Goal: Information Seeking & Learning: Learn about a topic

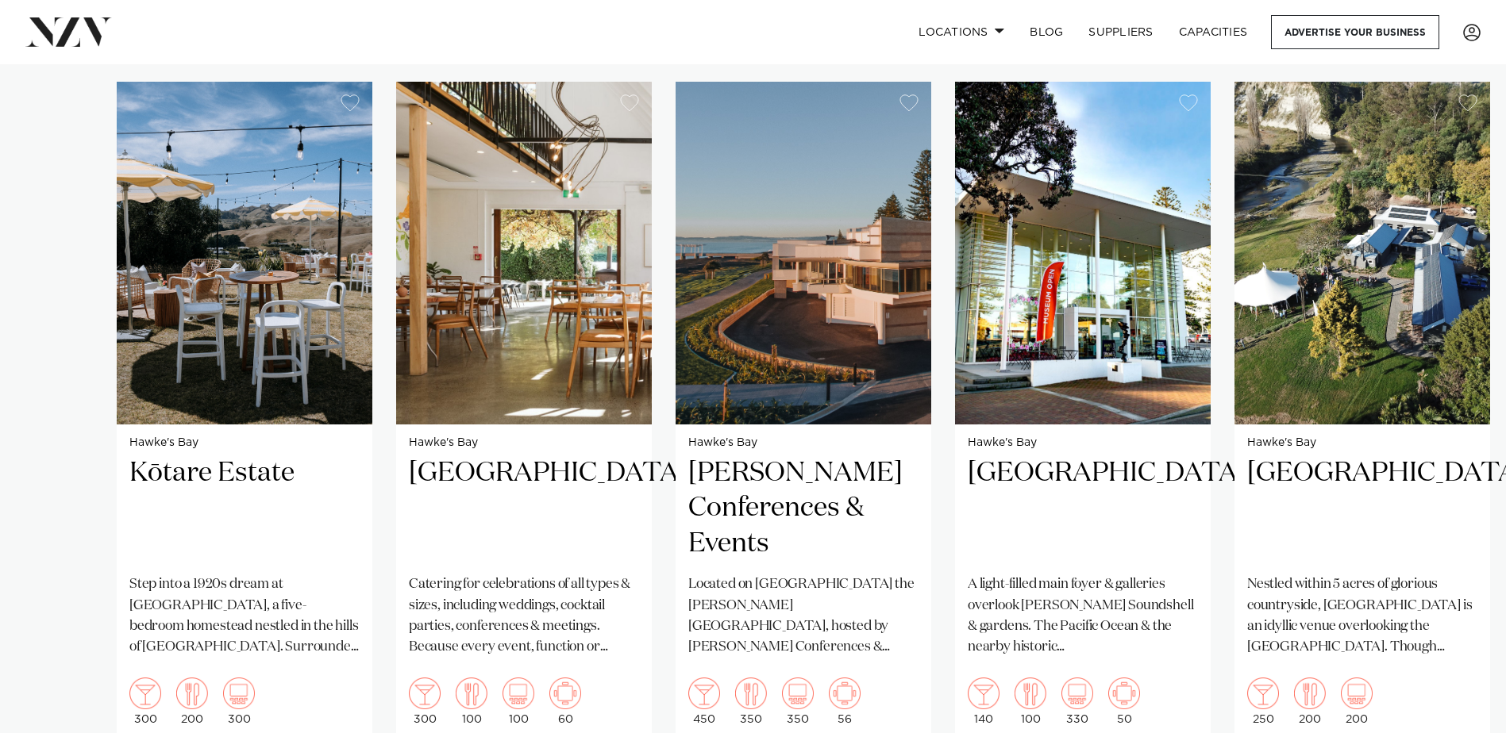
scroll to position [1191, 0]
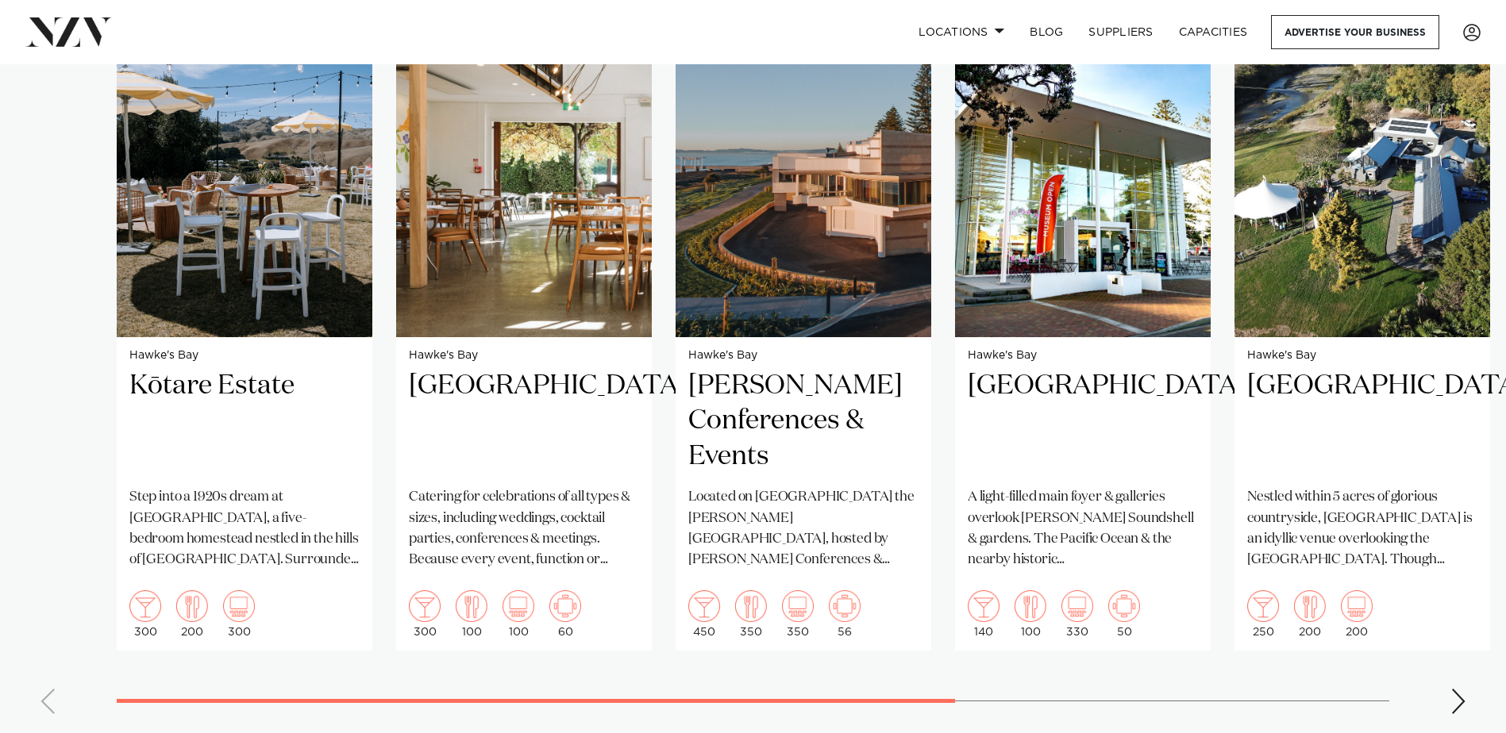
click at [1471, 682] on swiper-container "Hawke's Bay Kōtare Estate Step into a 1920s dream at [GEOGRAPHIC_DATA], a five-…" at bounding box center [753, 360] width 1506 height 733
click at [1464, 689] on div "Next slide" at bounding box center [1458, 701] width 16 height 25
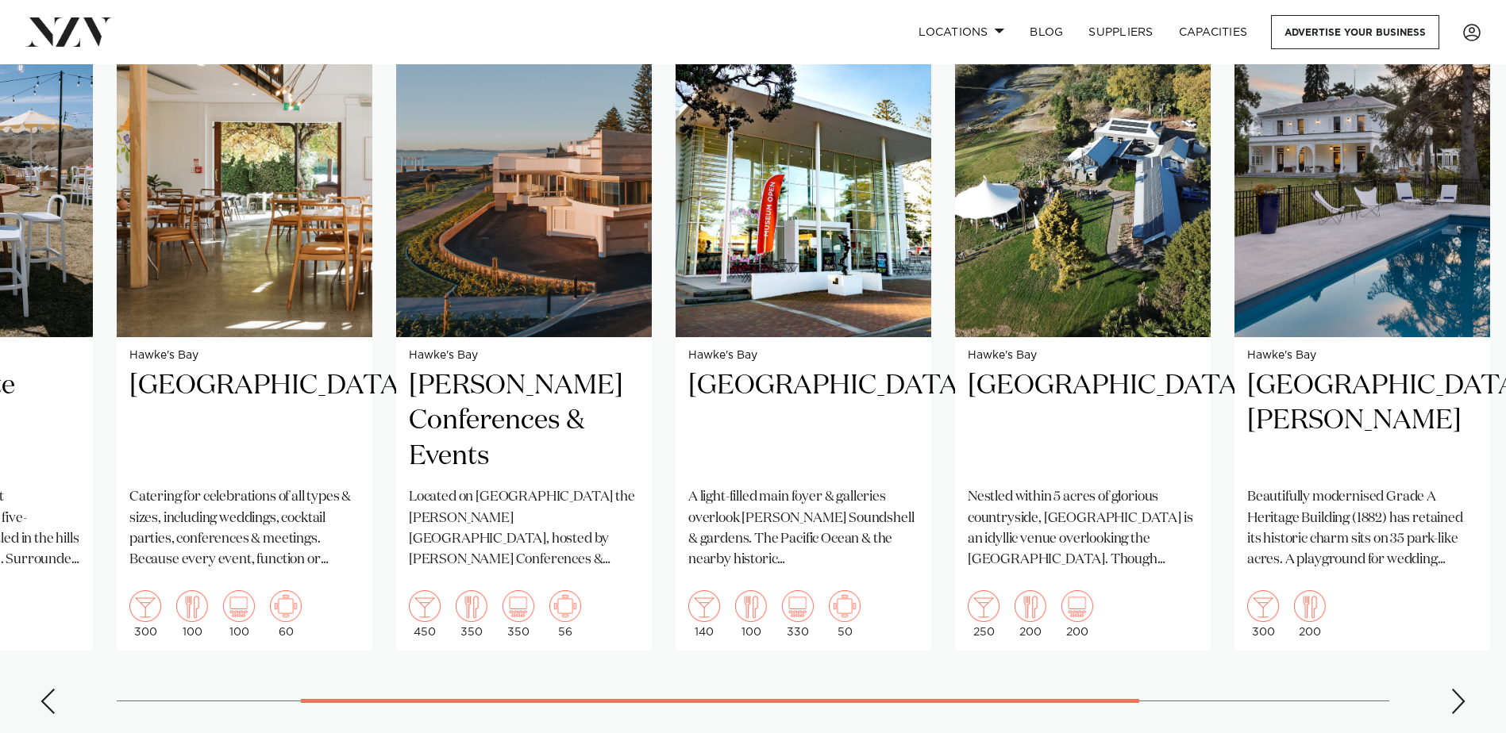
click at [1464, 689] on div "Next slide" at bounding box center [1458, 701] width 16 height 25
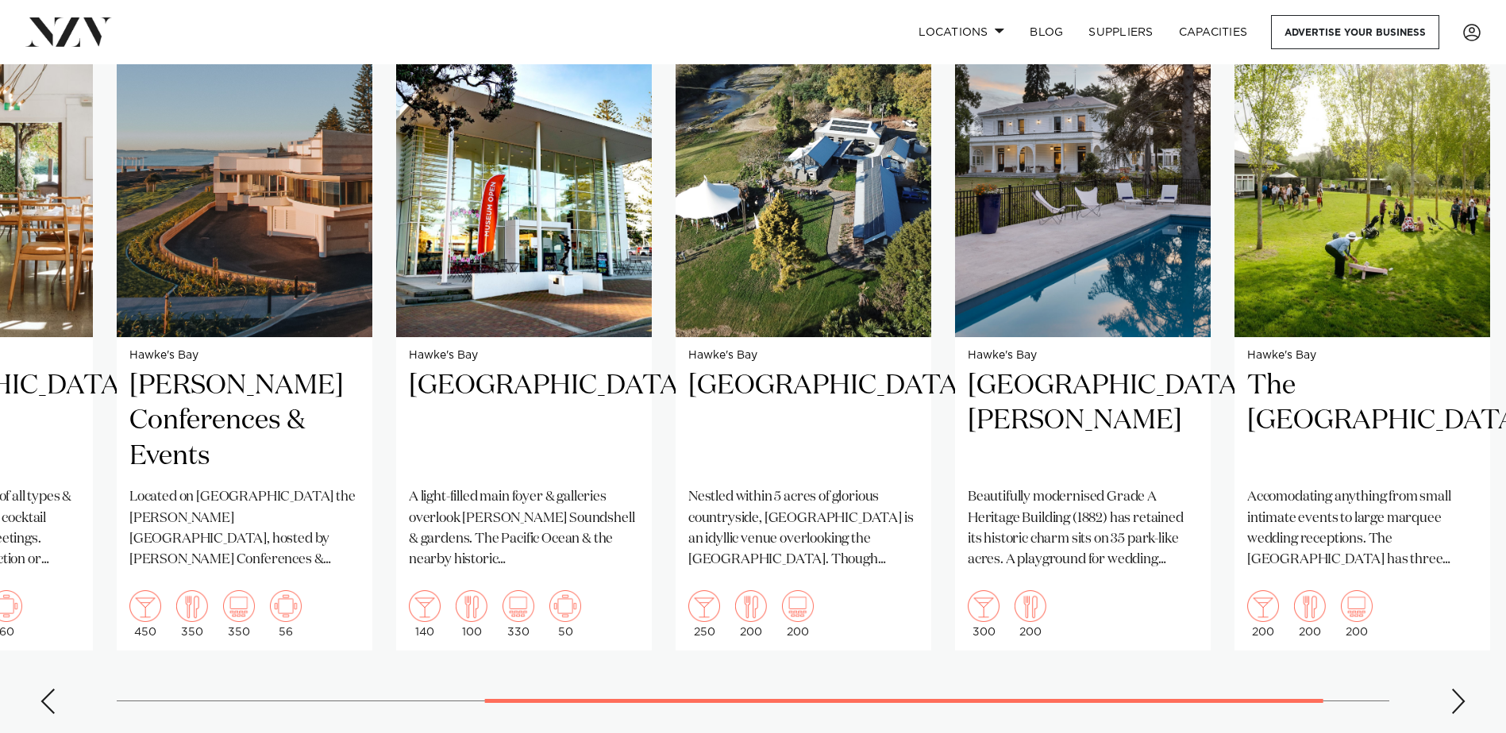
click at [1464, 689] on div "Next slide" at bounding box center [1458, 701] width 16 height 25
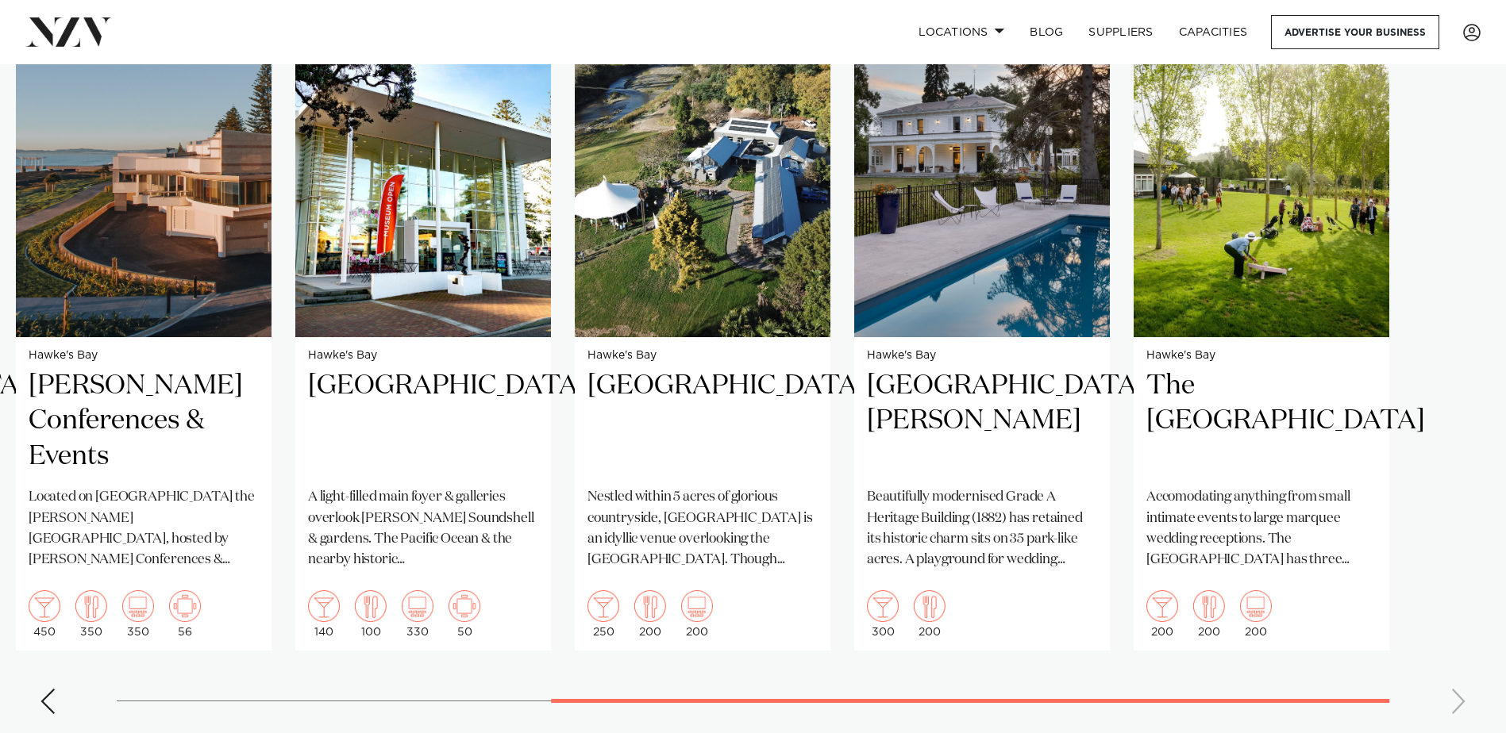
click at [53, 689] on div "Previous slide" at bounding box center [48, 701] width 16 height 25
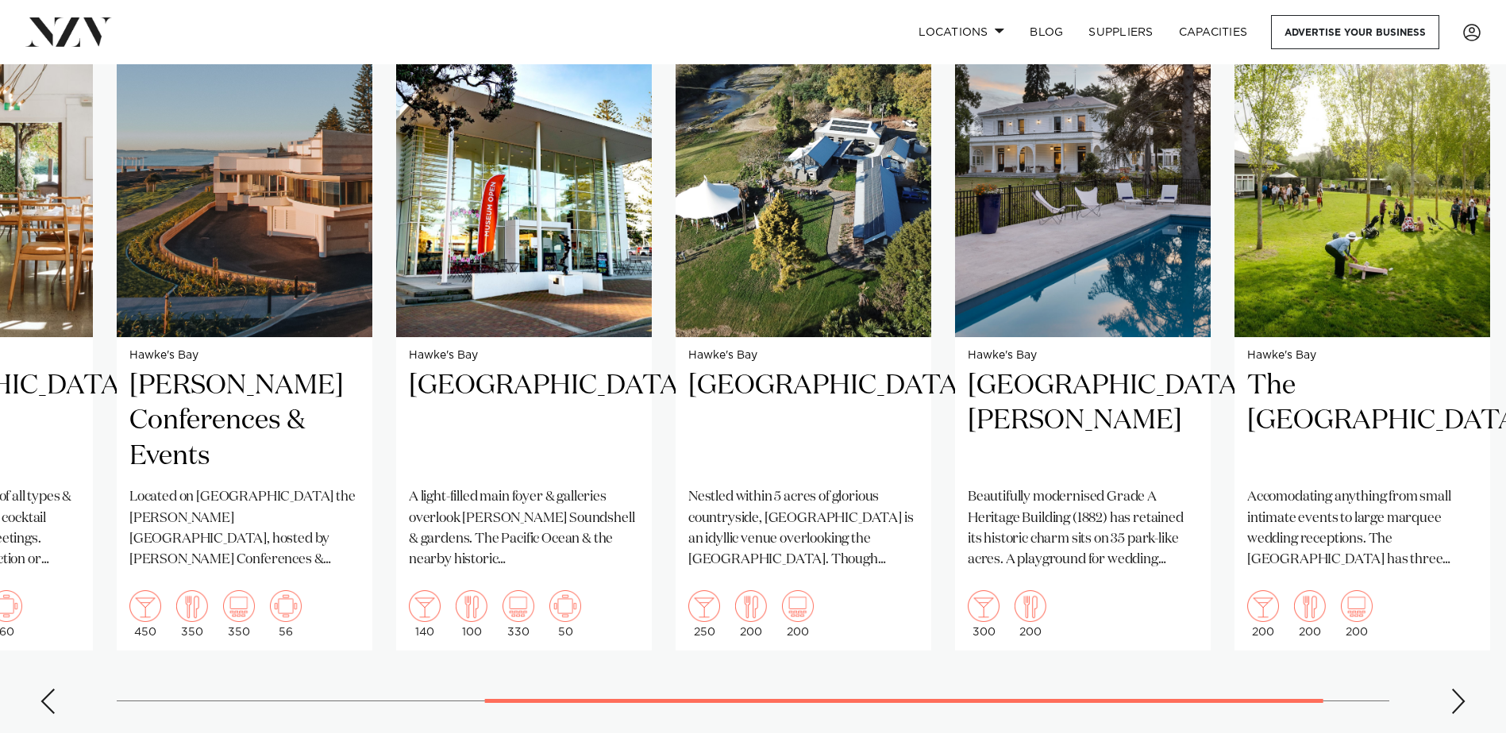
click at [53, 689] on div "Previous slide" at bounding box center [48, 701] width 16 height 25
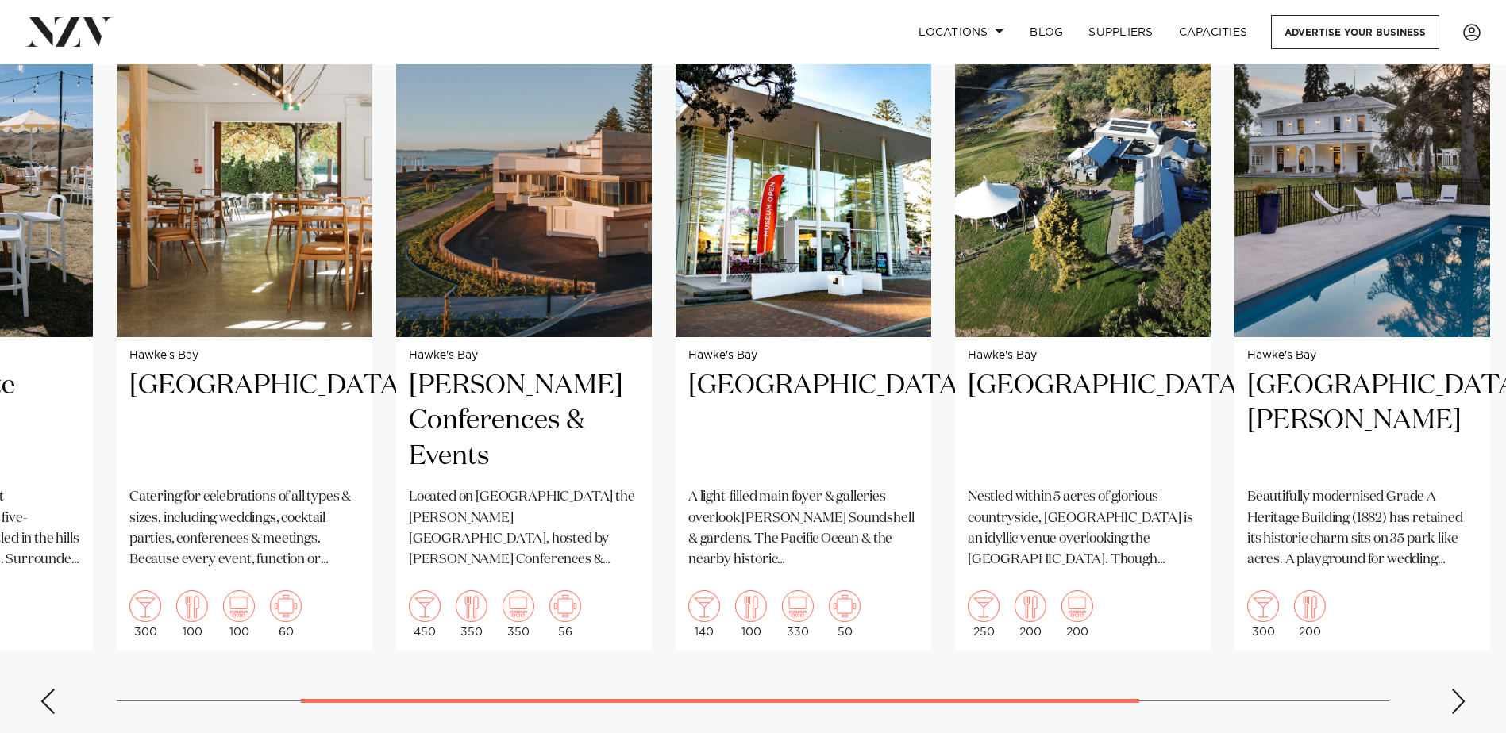
click at [53, 689] on div "Previous slide" at bounding box center [48, 701] width 16 height 25
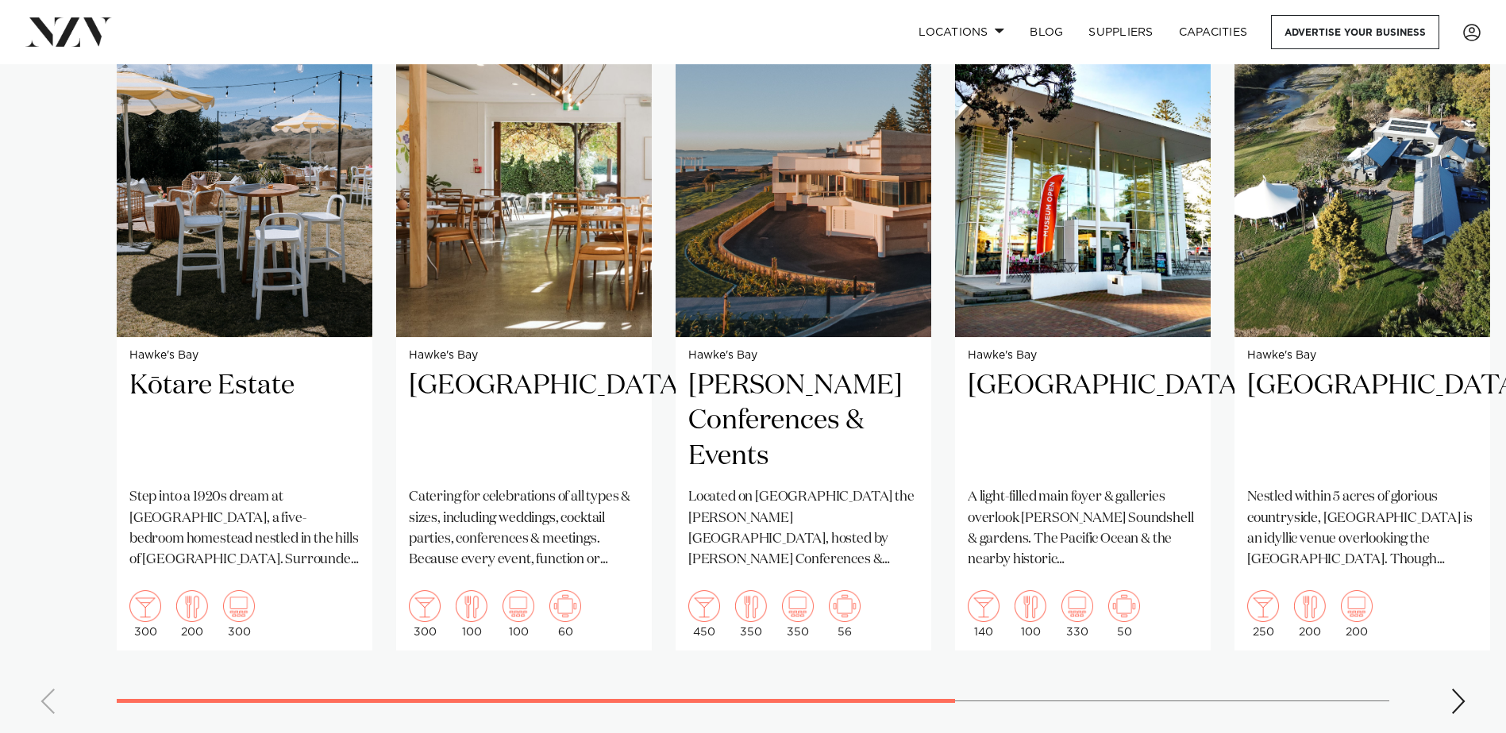
click at [53, 682] on swiper-container "Hawke's Bay Kōtare Estate Step into a 1920s dream at Kōtare Estate, a five-bedr…" at bounding box center [753, 360] width 1506 height 733
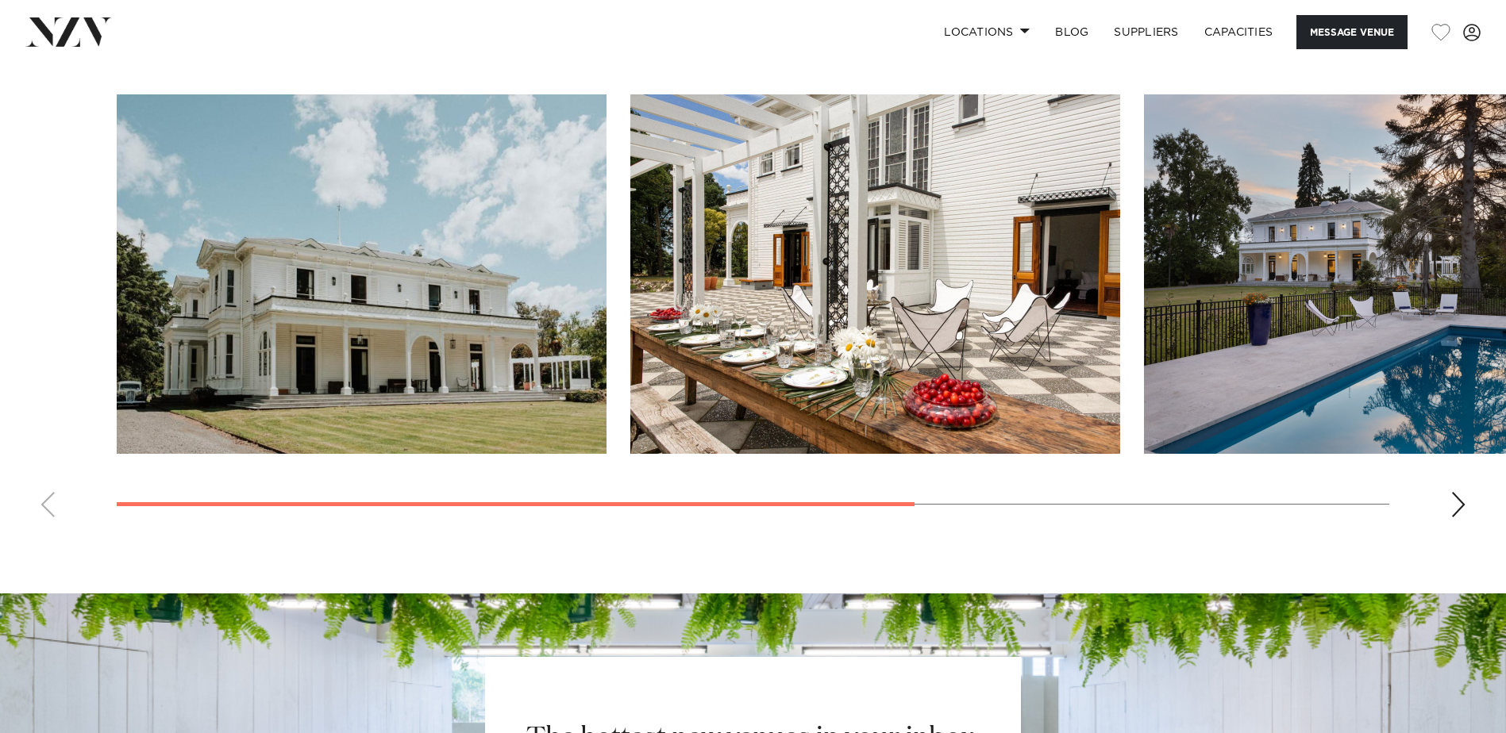
scroll to position [1429, 0]
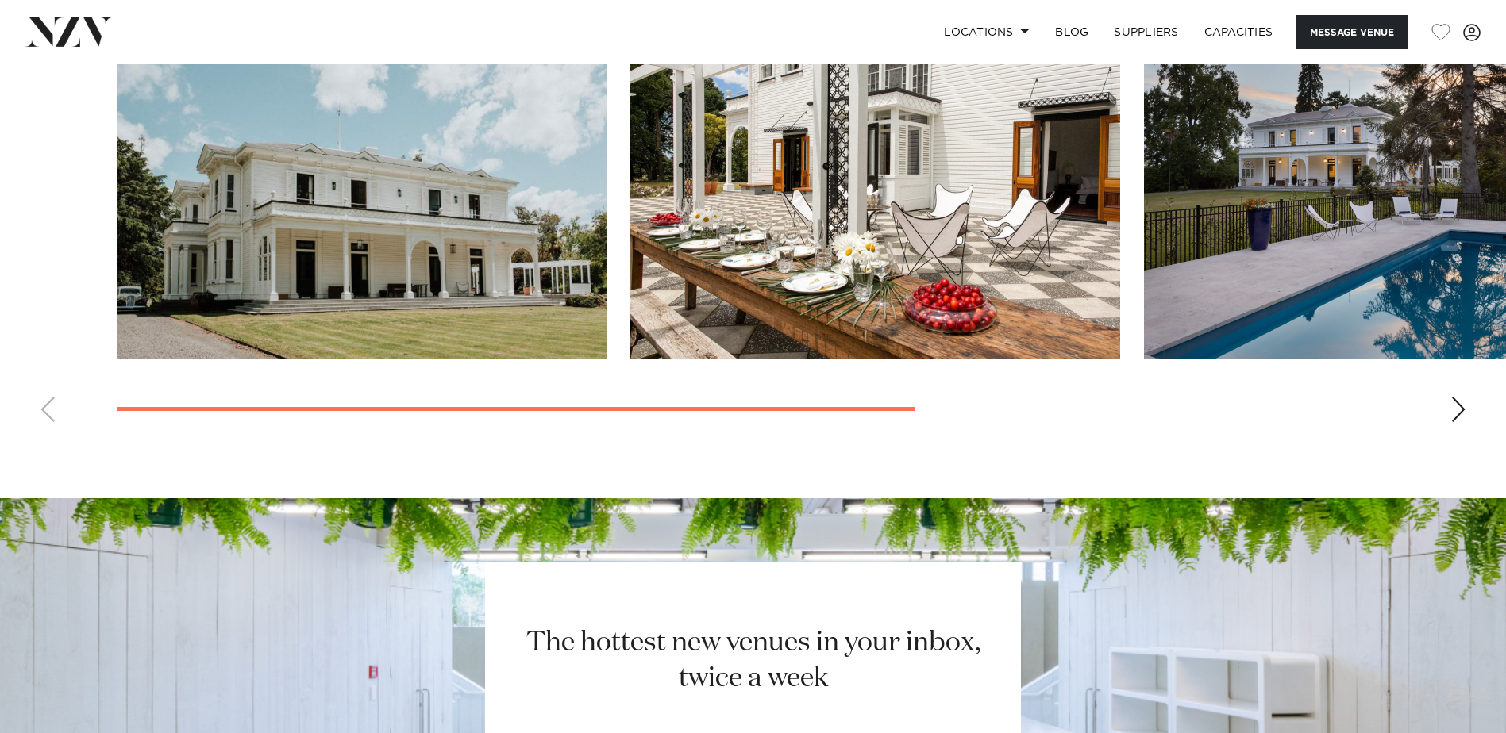
click at [1460, 402] on div "Next slide" at bounding box center [1458, 409] width 16 height 25
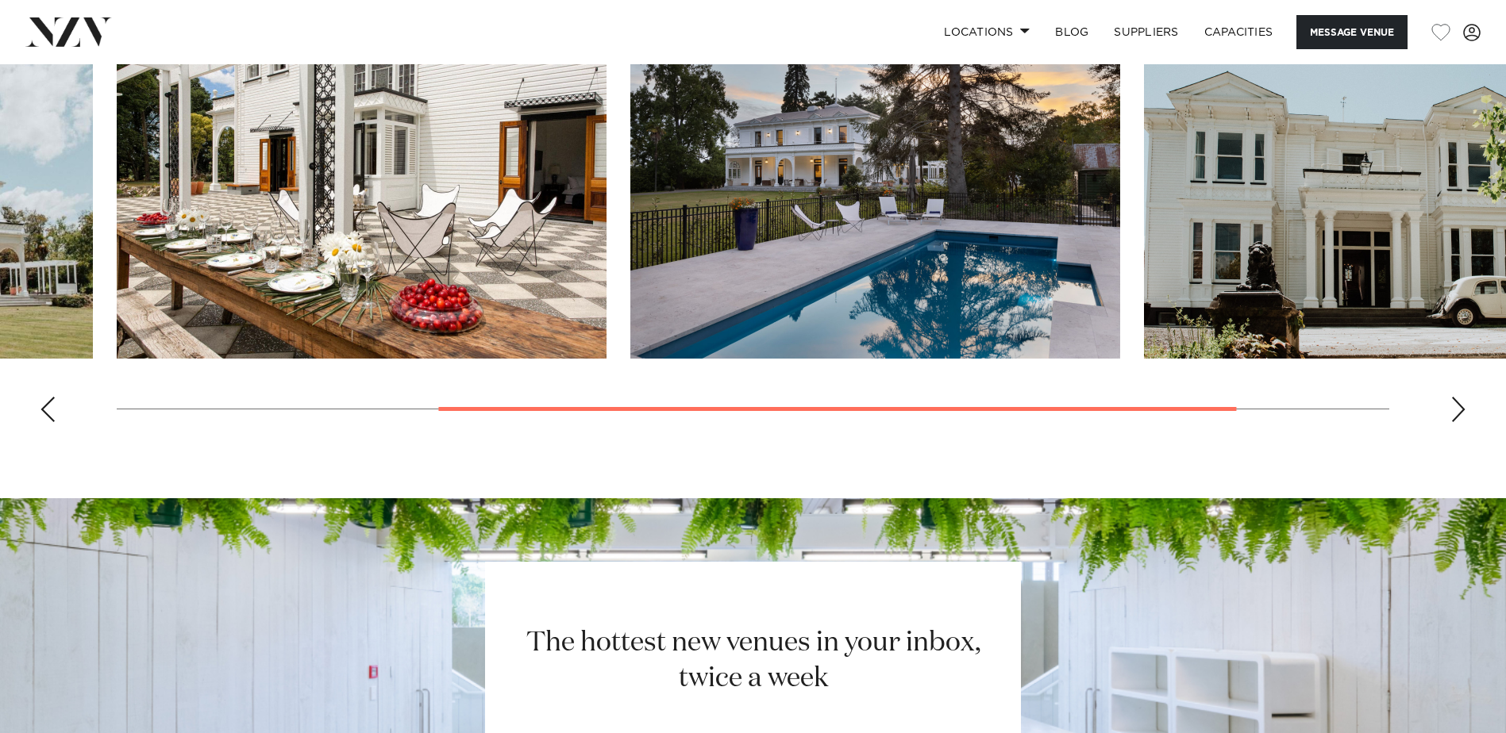
click at [1460, 402] on div "Next slide" at bounding box center [1458, 409] width 16 height 25
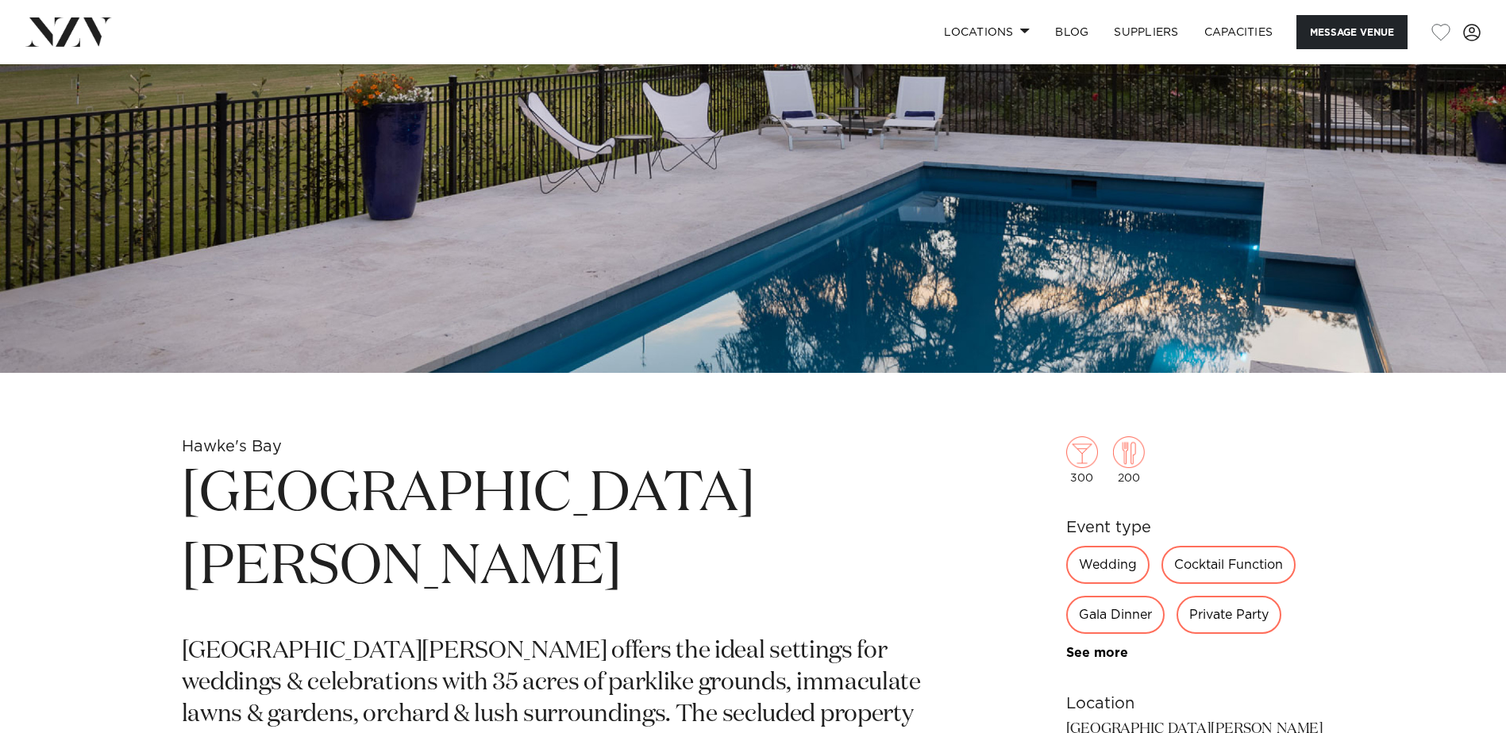
scroll to position [476, 0]
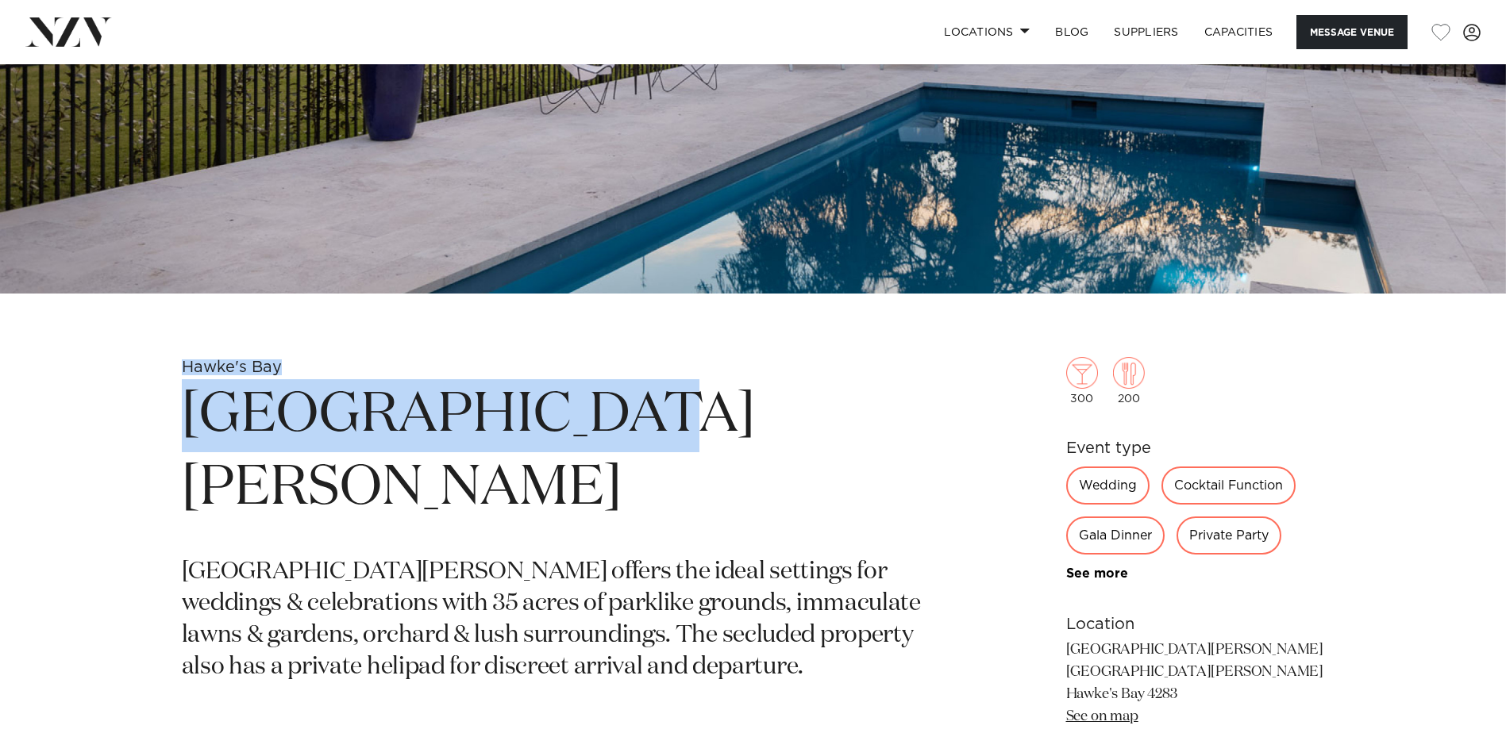
drag, startPoint x: 183, startPoint y: 367, endPoint x: 557, endPoint y: 415, distance: 377.0
click at [557, 415] on section "Hawke's Bay Mt Vernon Villa Mt Vernon Villa offers the ideal settings for weddi…" at bounding box center [567, 608] width 771 height 503
copy section "Hawke's Bay Mt Vernon Villa"
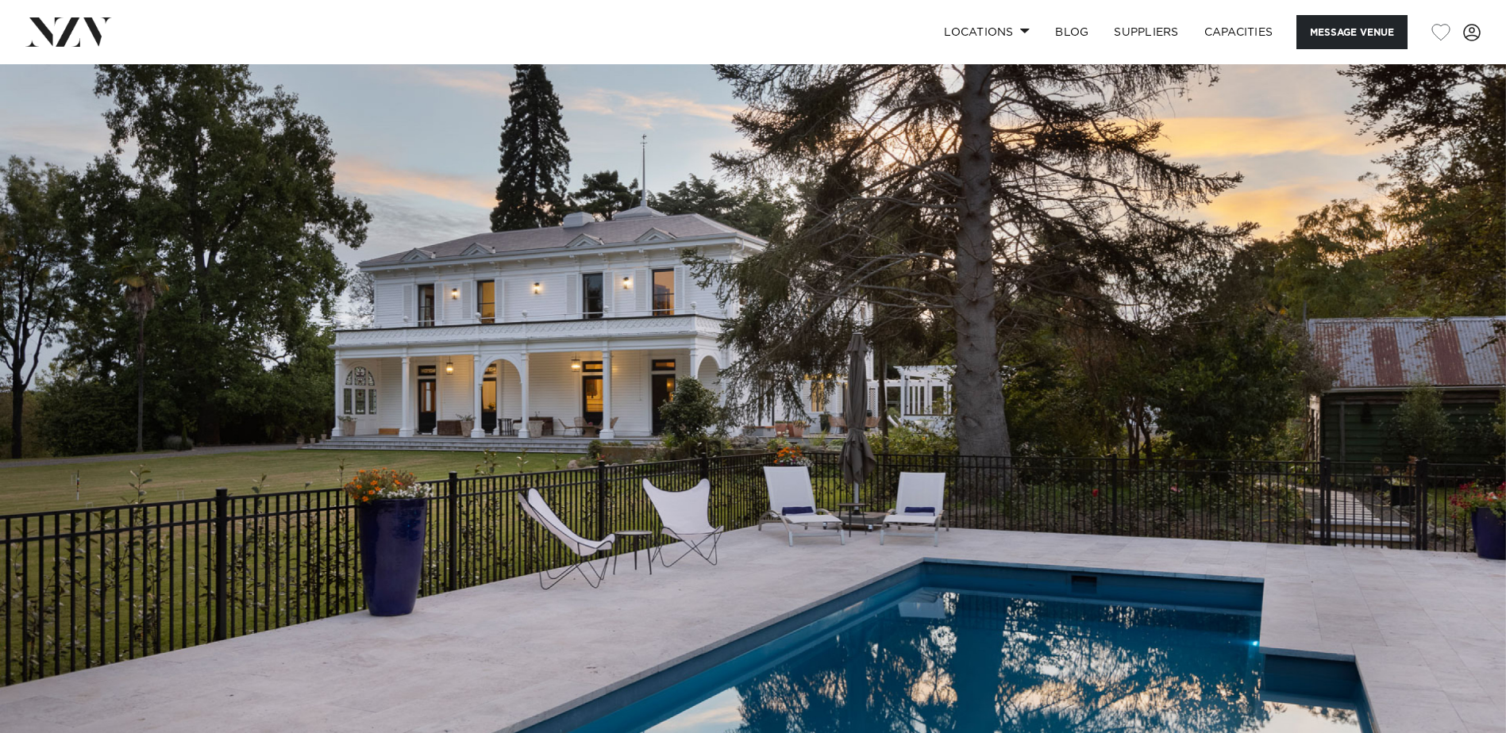
scroll to position [0, 0]
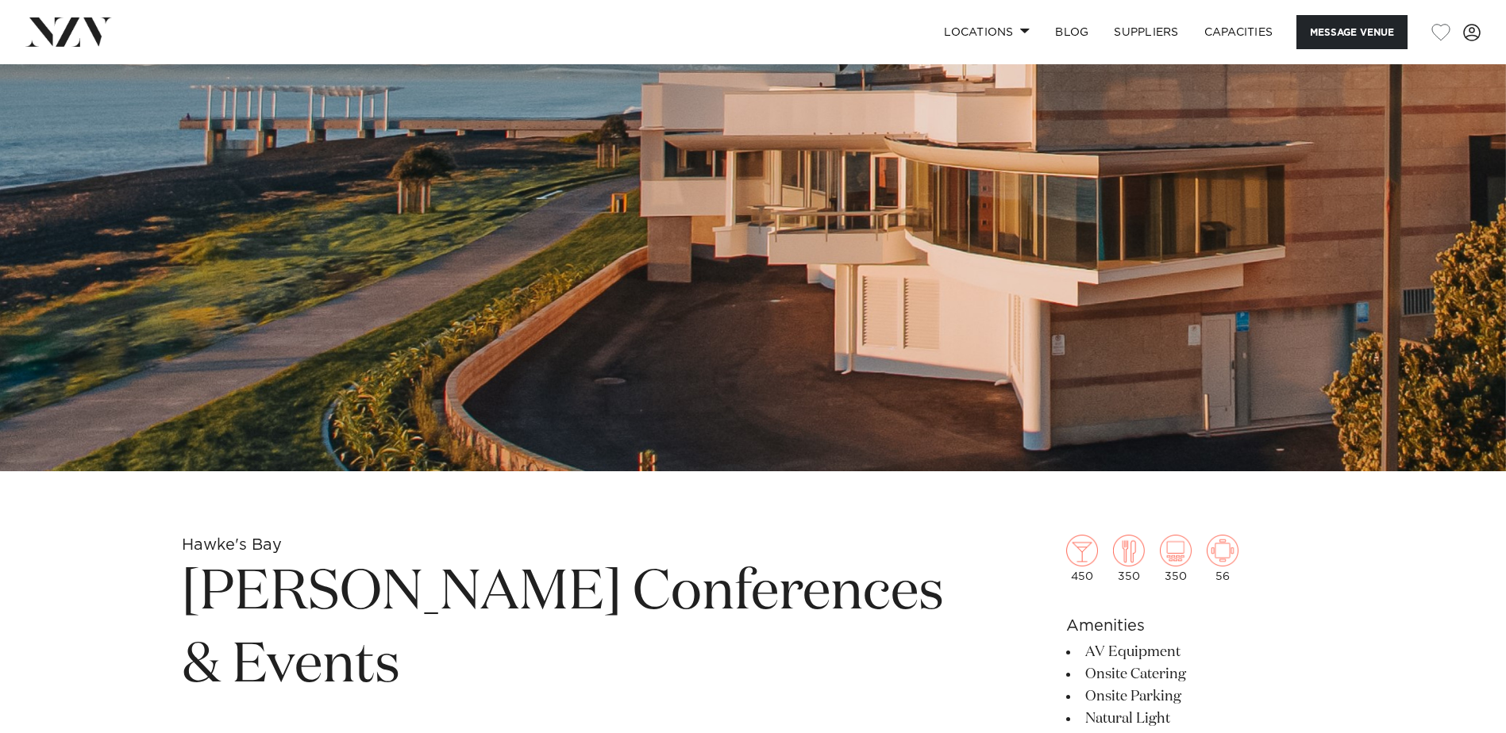
scroll to position [556, 0]
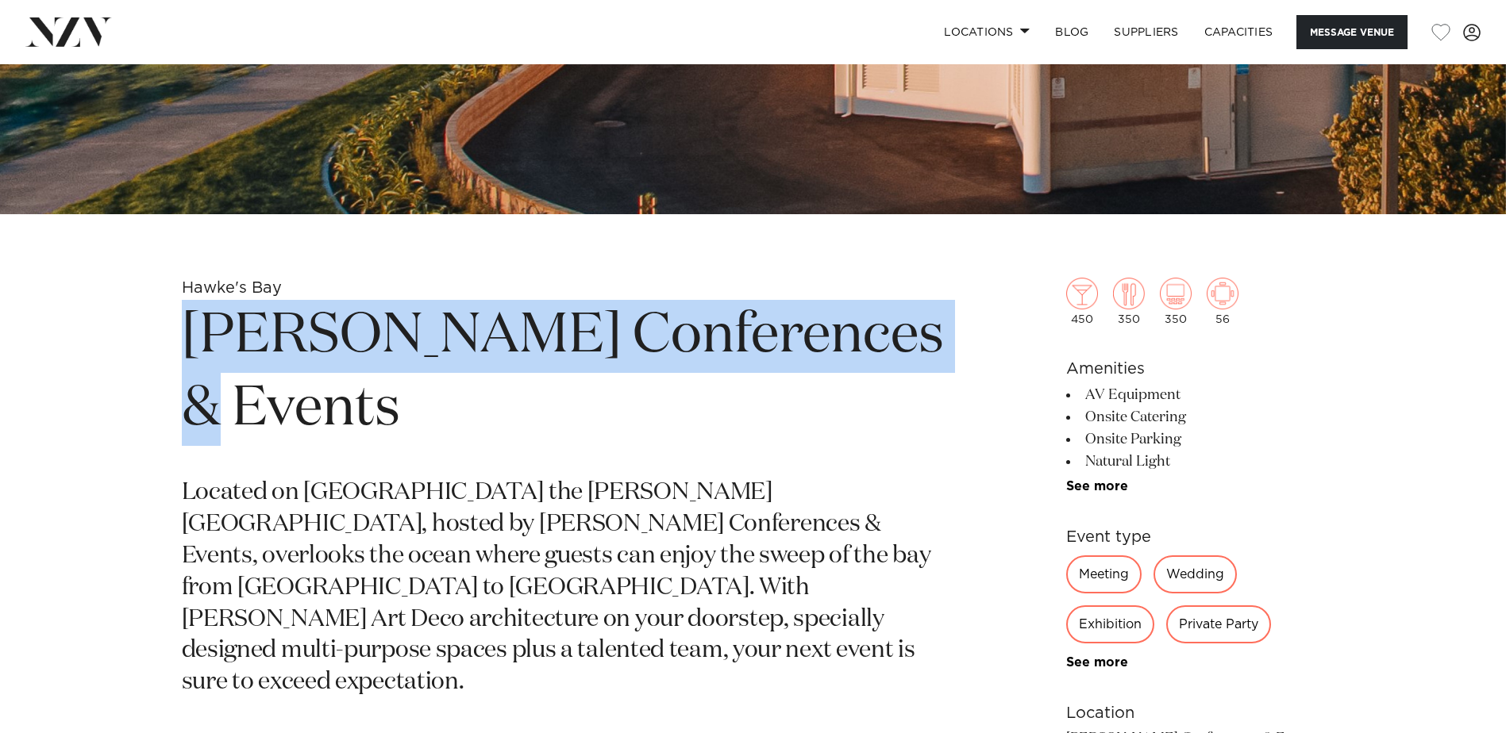
drag, startPoint x: 192, startPoint y: 316, endPoint x: 981, endPoint y: 344, distance: 789.4
click at [981, 344] on div "Hawke's Bay Napier Conferences & Events Located on Marine Parade the Napier War…" at bounding box center [753, 681] width 1351 height 806
copy h1 "Napier Conferences & Events"
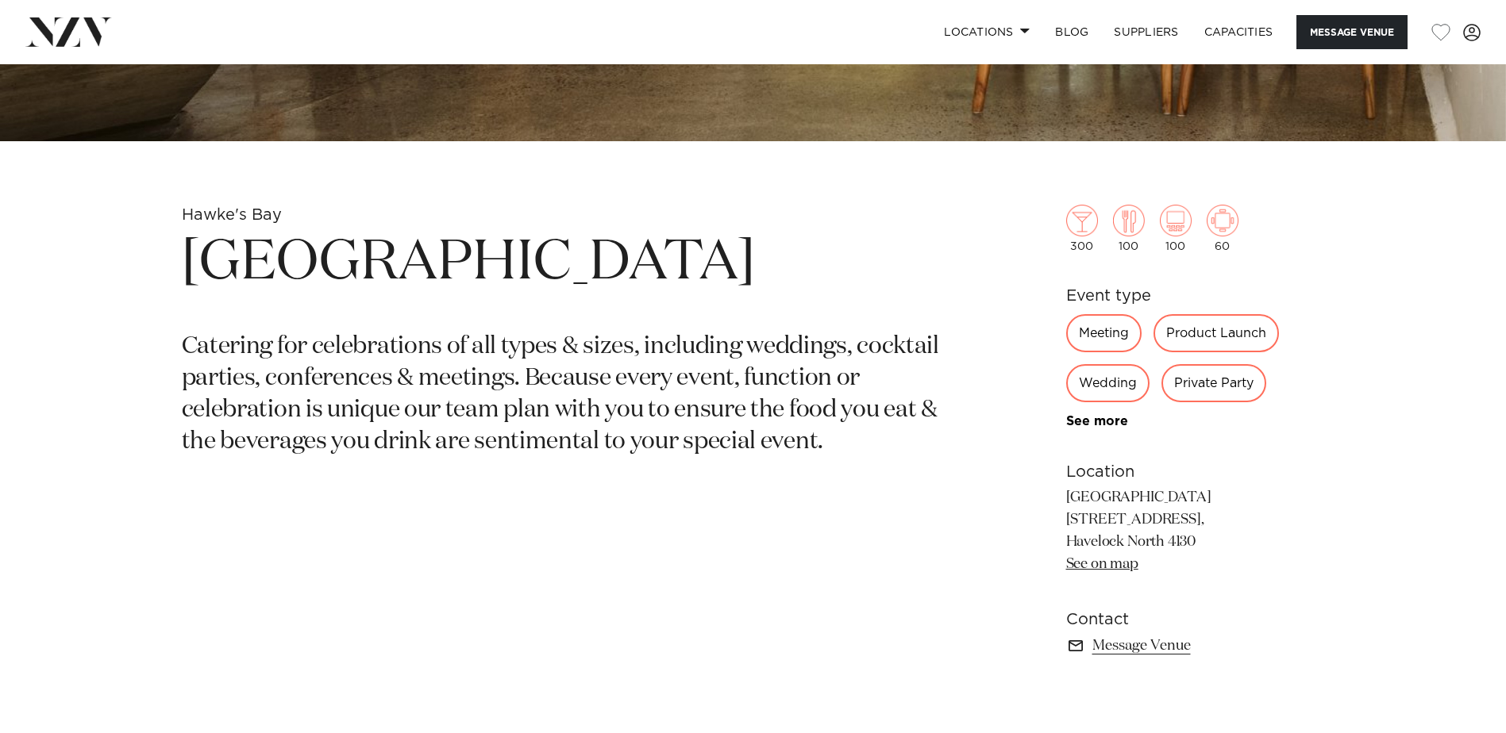
scroll to position [635, 0]
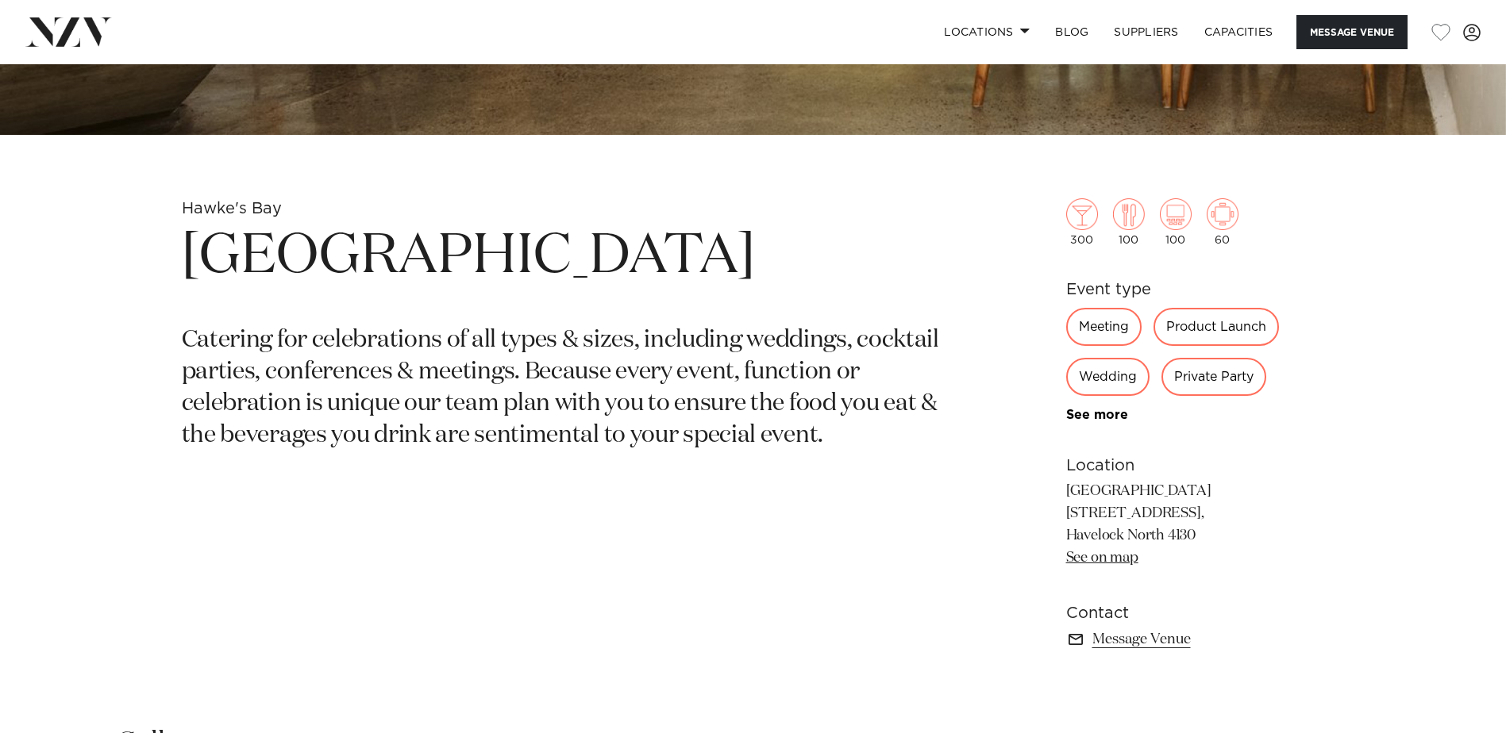
drag, startPoint x: 167, startPoint y: 255, endPoint x: 766, endPoint y: 254, distance: 599.3
click at [766, 254] on div "Hawke's Bay St George's Restaurant Catering for celebrations of all types & siz…" at bounding box center [753, 449] width 1351 height 503
copy h1 "St George's Restaurant"
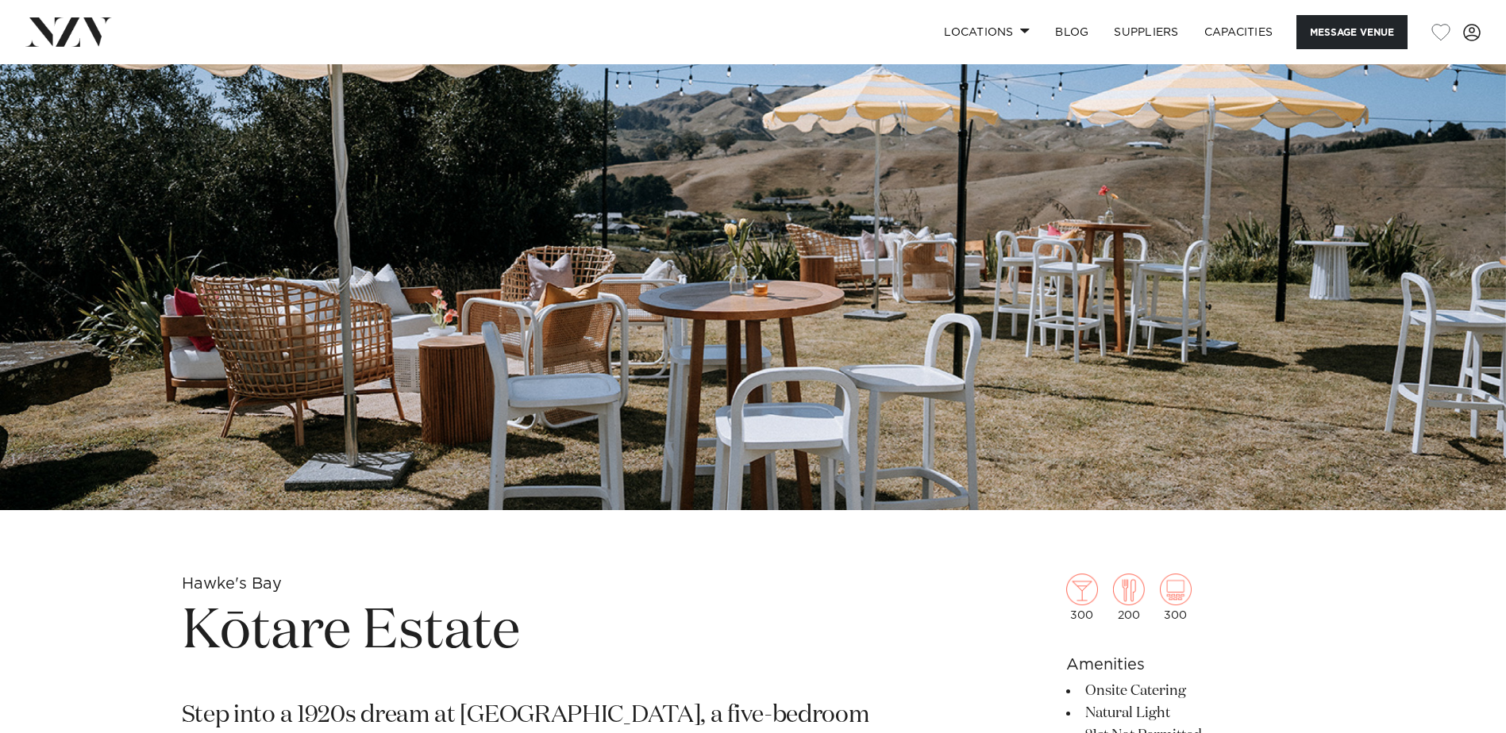
scroll to position [556, 0]
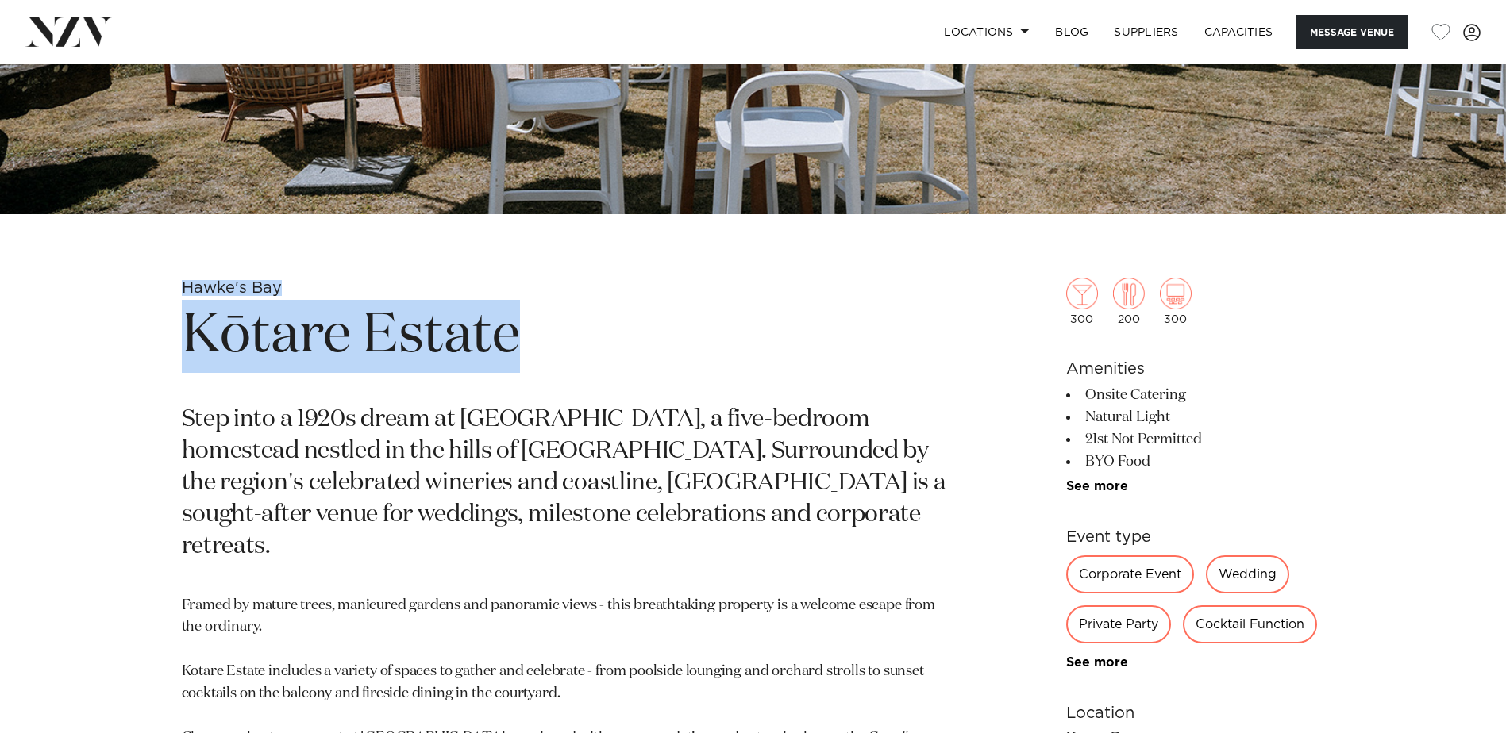
drag, startPoint x: 571, startPoint y: 341, endPoint x: 202, endPoint y: 269, distance: 375.3
copy section "Hawke's Bay Kōtare Estate"
